Goal: Subscribe to service/newsletter

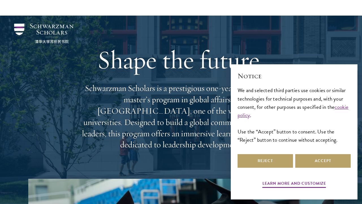
scroll to position [312, 0]
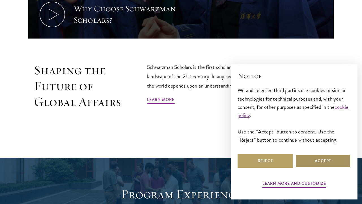
click at [320, 167] on button "Accept" at bounding box center [322, 161] width 55 height 14
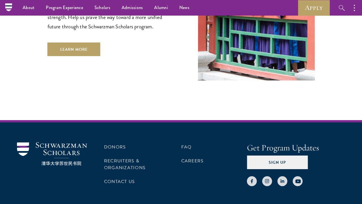
scroll to position [1591, 0]
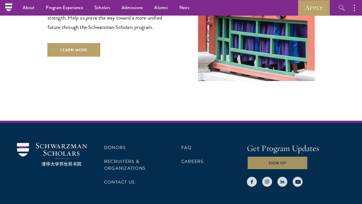
click at [260, 156] on button "Sign Up" at bounding box center [277, 163] width 61 height 14
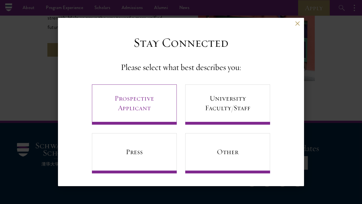
click at [154, 102] on link "Prospective Applicant" at bounding box center [134, 104] width 85 height 40
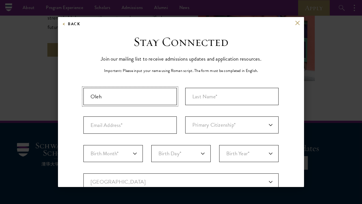
type input "Oleh"
type input "Pavchak"
type input "i"
type input "oleh.pavchak.29@dartmouth.edu"
click at [204, 116] on div "Important: The form must be completed in English. Oleh Pavchak oleh.pavchak.29@…" at bounding box center [180, 198] width 195 height 220
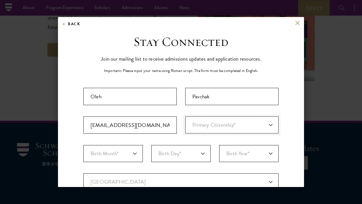
select select "UP"
select select "07"
select select "16"
select select "2006"
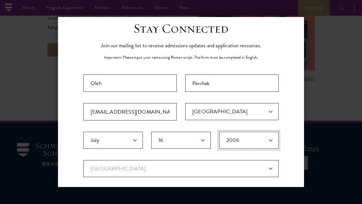
scroll to position [17, 0]
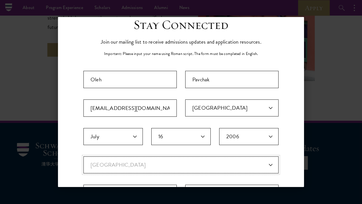
select select "US"
select select
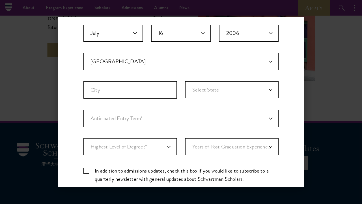
scroll to position [121, 0]
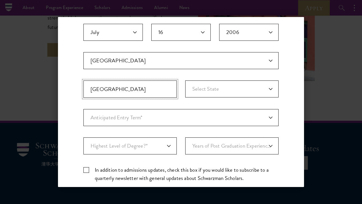
type input "Hanover"
select select "NH"
click at [175, 108] on fieldset "Country Current Country Afghanistan Aland Islands Albania Algeria Andorra Angol…" at bounding box center [180, 80] width 195 height 57
select select "a6790467-ebe7-4045-a56a-66c1cae98076"
select select "bf44f490-31e9-4d16-b1d2-df861e7933aa"
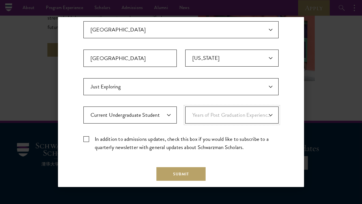
scroll to position [161, 0]
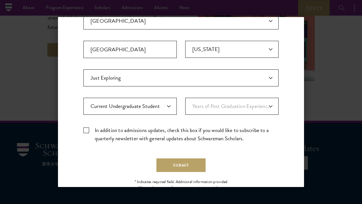
click at [132, 134] on label "In addition to admissions updates, check this box if you would like to subscrib…" at bounding box center [180, 134] width 195 height 16
click at [132, 130] on input "In addition to admissions updates, check this box if you would like to subscrib…" at bounding box center [180, 128] width 195 height 4
checkbox input "true"
click at [175, 172] on div "Stay Connected Join our mailing list to receive admissions updates and applicat…" at bounding box center [180, 33] width 195 height 321
click at [175, 167] on button "Submit" at bounding box center [180, 165] width 49 height 14
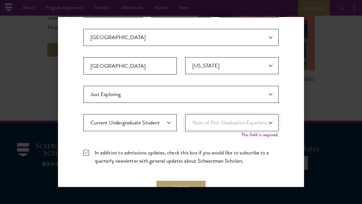
scroll to position [187, 0]
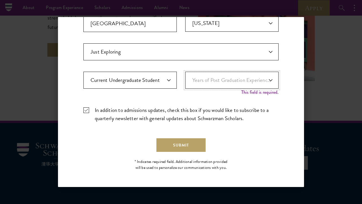
select select "1"
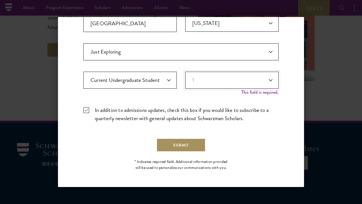
scroll to position [181, 0]
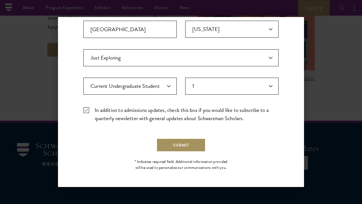
click at [186, 147] on button "Submit" at bounding box center [180, 145] width 49 height 14
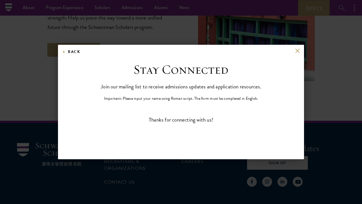
scroll to position [0, 0]
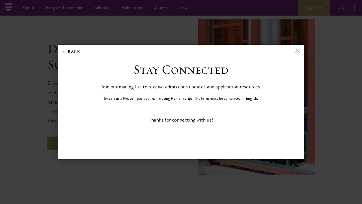
click at [299, 48] on div "Back Stay Connected Please select what best describes you: Prospective Applican…" at bounding box center [181, 102] width 246 height 114
click at [296, 49] on button at bounding box center [297, 50] width 5 height 5
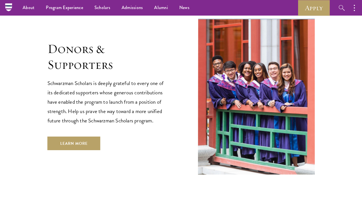
scroll to position [1375, 0]
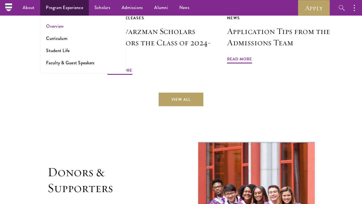
click at [58, 26] on link "Overview" at bounding box center [55, 26] width 18 height 7
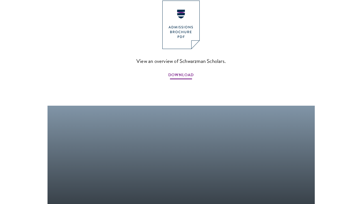
scroll to position [480, 0]
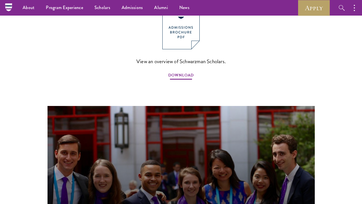
click at [180, 72] on span "DOWNLOAD" at bounding box center [180, 76] width 25 height 9
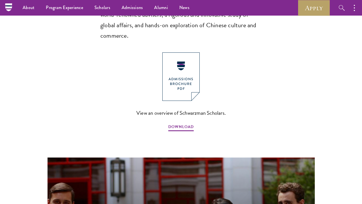
scroll to position [248, 0]
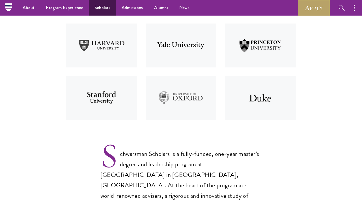
click at [99, 7] on link "Scholars" at bounding box center [102, 8] width 27 height 16
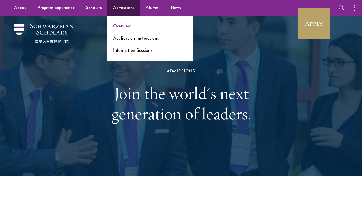
click at [120, 27] on link "Overview" at bounding box center [122, 26] width 18 height 7
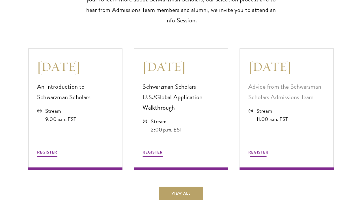
scroll to position [1501, 0]
